Goal: Information Seeking & Learning: Learn about a topic

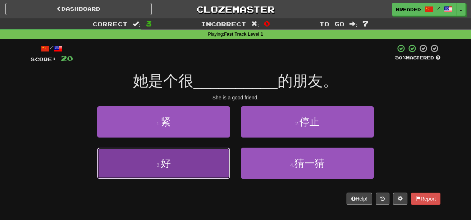
click at [187, 163] on button "3 . 好" at bounding box center [163, 162] width 133 height 31
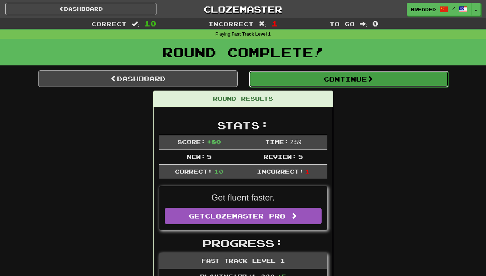
click at [280, 76] on button "Continue" at bounding box center [349, 79] width 200 height 17
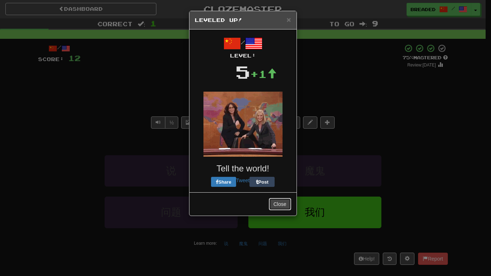
click at [282, 201] on button "Close" at bounding box center [280, 204] width 22 height 12
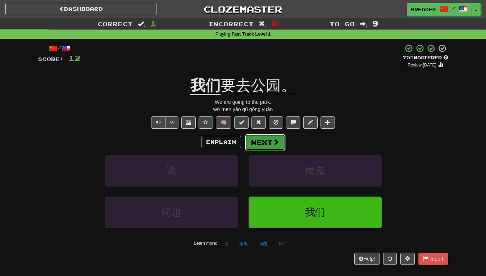
click at [264, 142] on button "Next" at bounding box center [265, 142] width 40 height 17
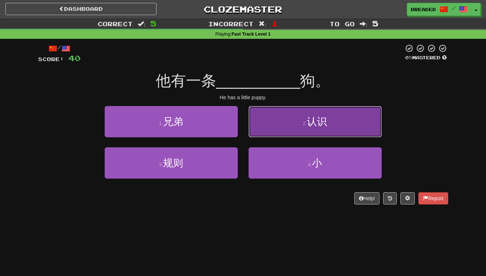
click at [343, 120] on button "2 . 认识" at bounding box center [314, 121] width 133 height 31
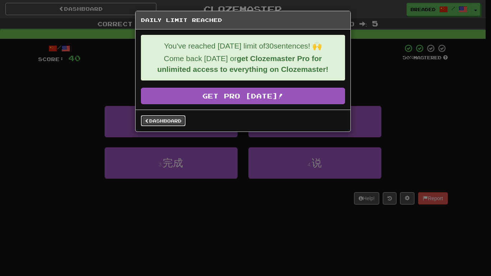
click at [168, 119] on link "Dashboard" at bounding box center [163, 120] width 45 height 11
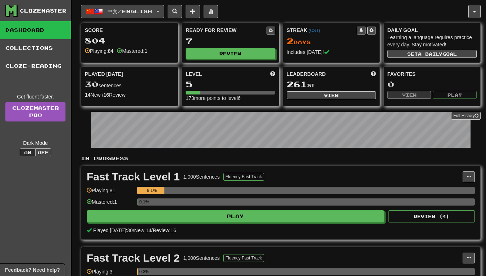
click at [138, 13] on span "中文 / English" at bounding box center [130, 11] width 45 height 6
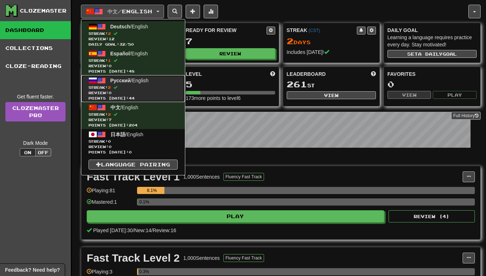
click at [159, 88] on span "Streak: 2" at bounding box center [132, 87] width 89 height 5
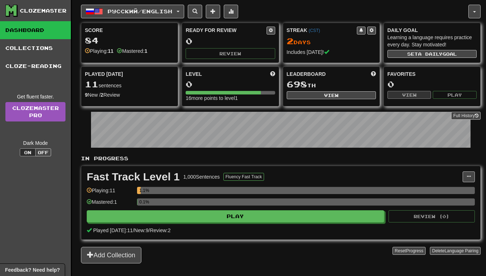
click at [292, 208] on div "0.1%" at bounding box center [306, 204] width 338 height 12
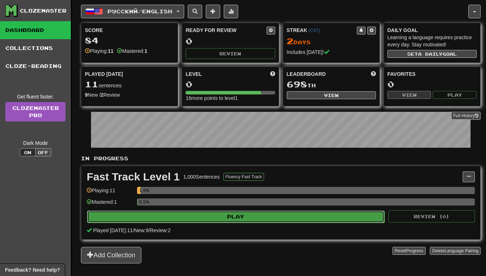
click at [309, 219] on button "Play" at bounding box center [235, 217] width 297 height 12
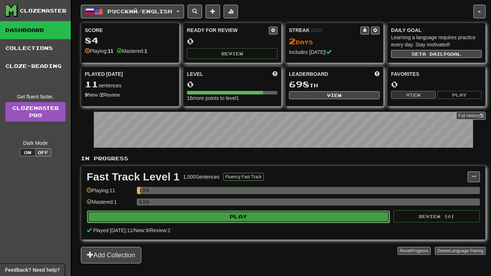
select select "**"
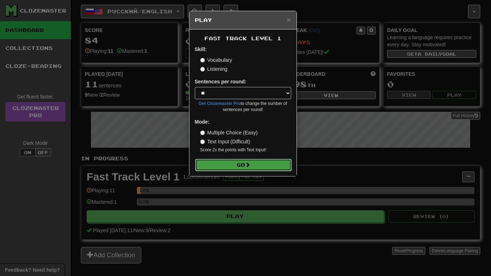
click at [222, 160] on button "Go" at bounding box center [243, 165] width 96 height 12
